Goal: Check status: Check status

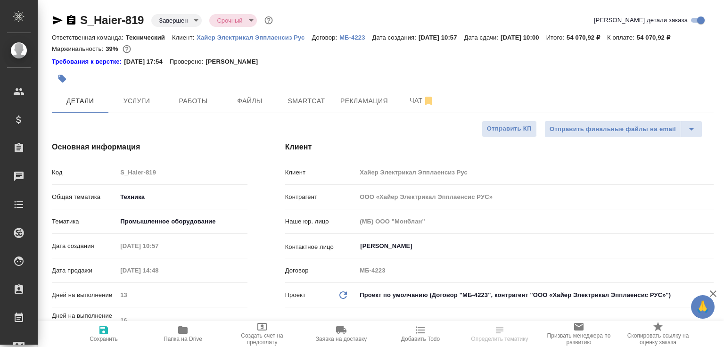
select select "RU"
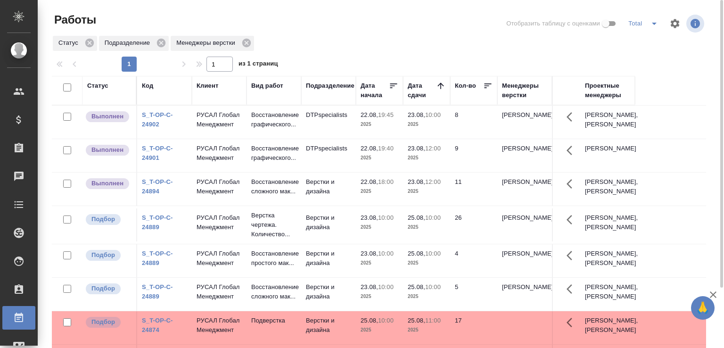
click at [286, 22] on div at bounding box center [382, 23] width 220 height 23
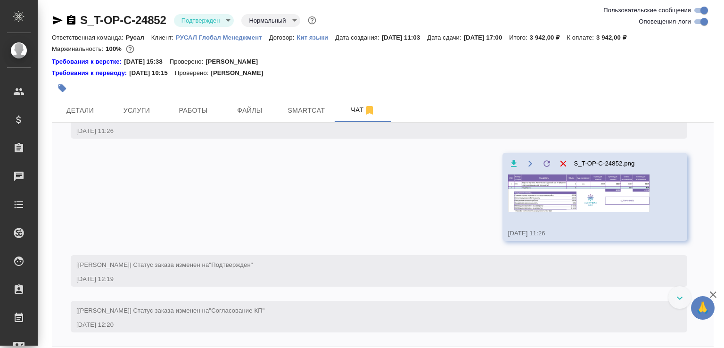
scroll to position [1255, 0]
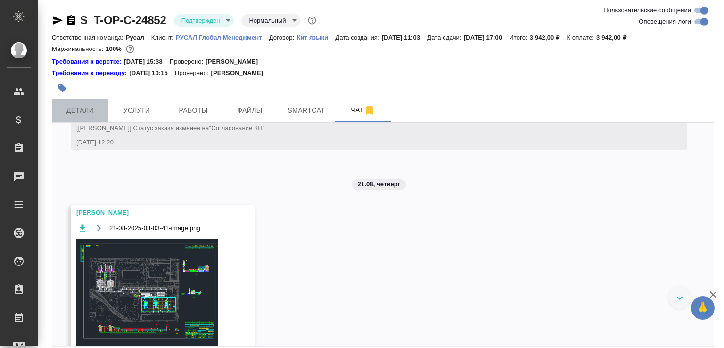
click at [91, 115] on span "Детали" at bounding box center [79, 111] width 45 height 12
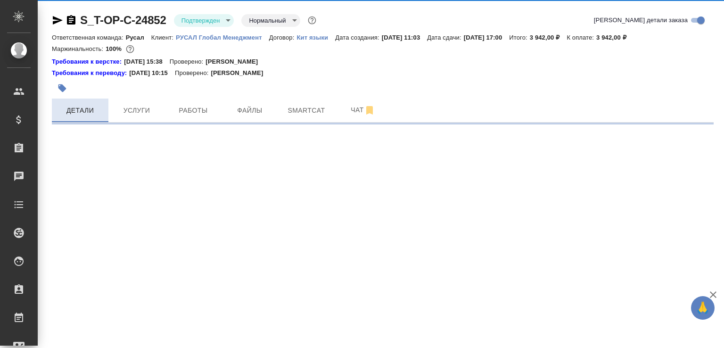
select select "RU"
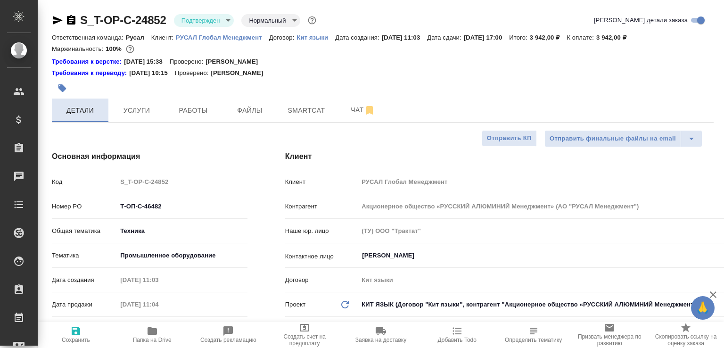
type textarea "x"
click at [279, 182] on div "Клиент Клиент РУСАЛ Глобал Менеджмент Контрагент Акционерное общество «РУССКИЙ …" at bounding box center [499, 297] width 466 height 330
type textarea "x"
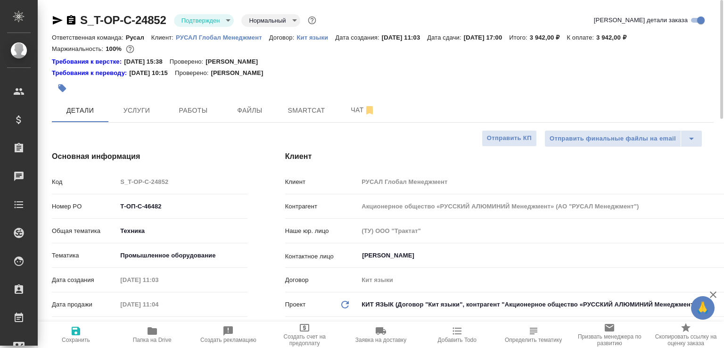
type textarea "x"
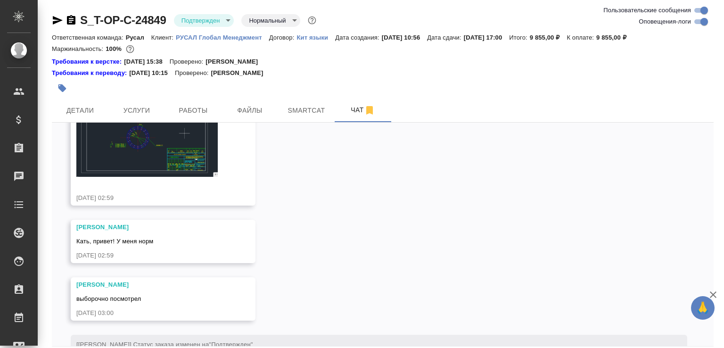
scroll to position [1527, 0]
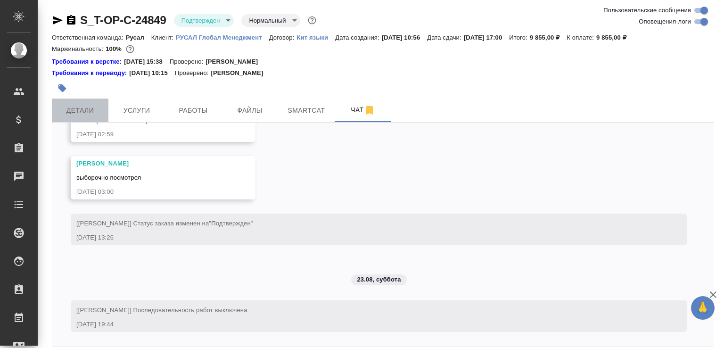
click at [68, 101] on button "Детали" at bounding box center [80, 110] width 57 height 24
select select "RU"
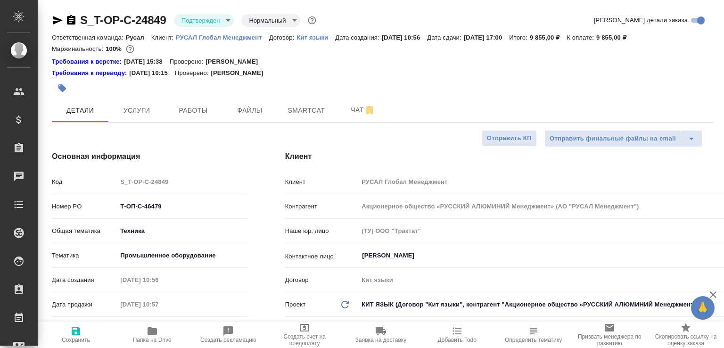
type textarea "x"
click at [145, 97] on div at bounding box center [272, 88] width 441 height 21
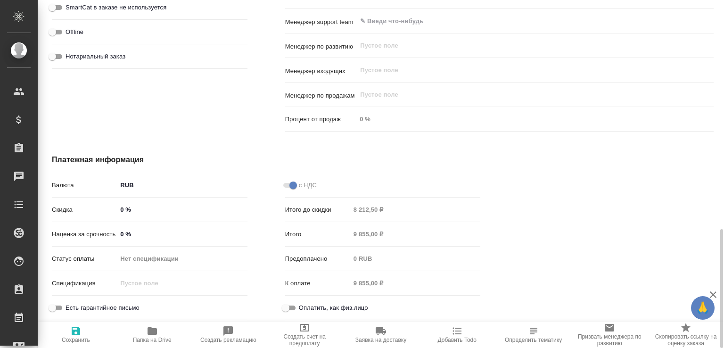
scroll to position [322, 0]
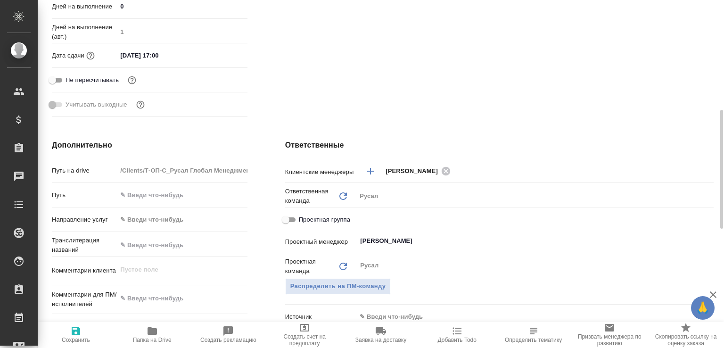
type textarea "x"
